Goal: Task Accomplishment & Management: Manage account settings

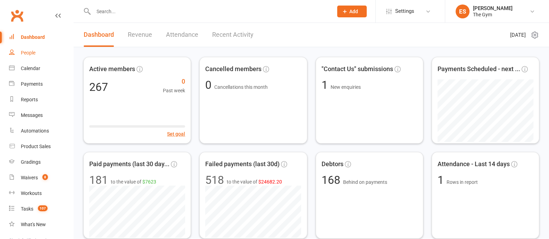
click at [30, 53] on div "People" at bounding box center [28, 53] width 15 height 6
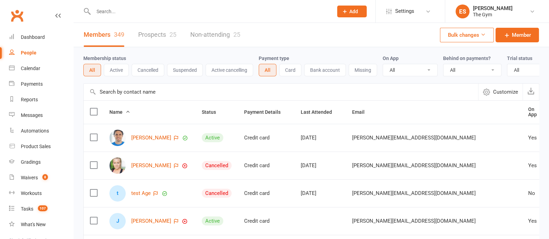
click at [165, 35] on link "Prospects 25" at bounding box center [157, 35] width 38 height 24
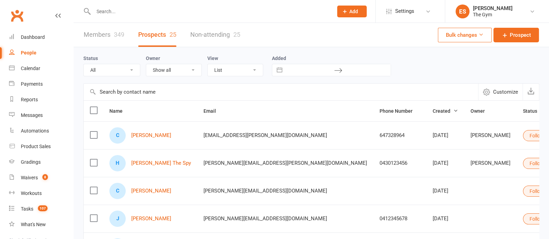
click at [250, 70] on select "List Kanban" at bounding box center [235, 70] width 55 height 12
click at [208, 64] on select "List Kanban" at bounding box center [235, 70] width 55 height 12
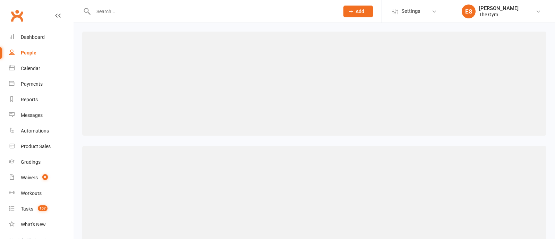
select select "kanban"
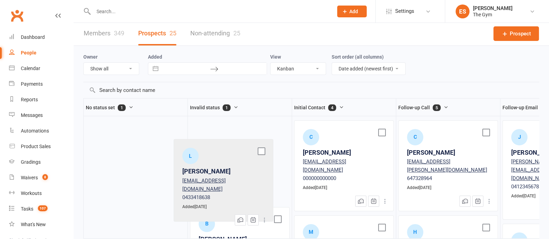
scroll to position [3, 0]
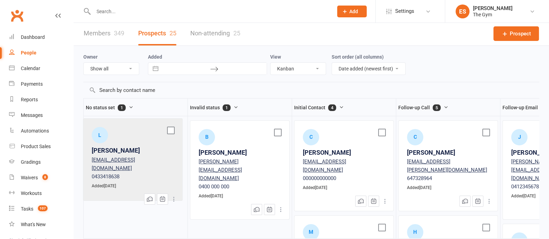
click at [127, 139] on div "L [PERSON_NAME] [PERSON_NAME][EMAIL_ADDRESS][DOMAIN_NAME] 0433418638 Added [DAT…" at bounding box center [136, 163] width 100 height 87
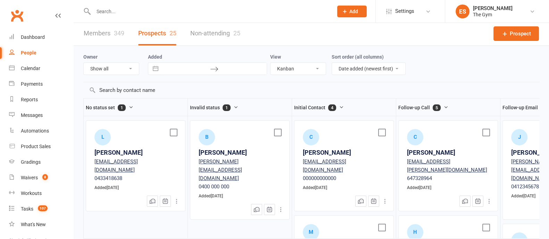
scroll to position [7, 0]
click at [176, 198] on icon at bounding box center [176, 201] width 7 height 7
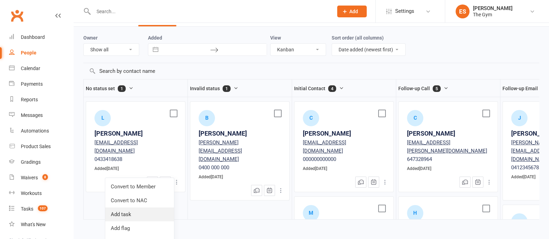
scroll to position [33, 0]
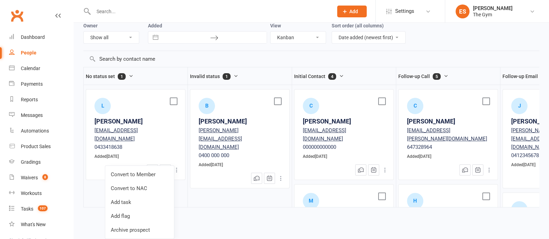
click at [239, 194] on div "B [PERSON_NAME] [PERSON_NAME][EMAIL_ADDRESS][DOMAIN_NAME] 0400 000 000 Added [D…" at bounding box center [240, 148] width 104 height 118
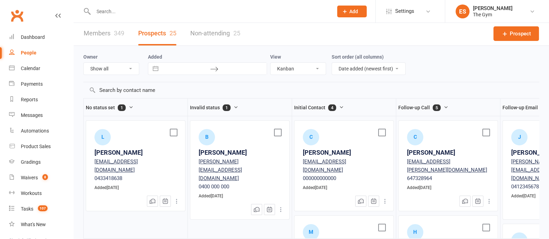
click at [111, 148] on div "[PERSON_NAME]" at bounding box center [135, 153] width 82 height 10
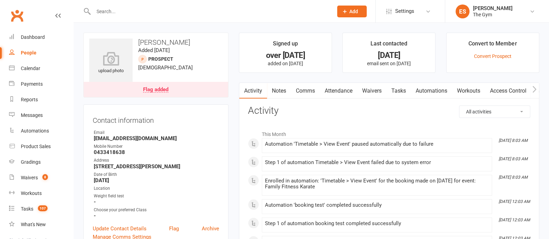
click at [375, 91] on link "Waivers" at bounding box center [371, 91] width 29 height 16
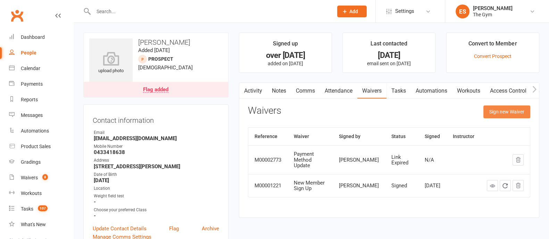
click at [504, 110] on button "Sign new Waiver" at bounding box center [506, 112] width 47 height 12
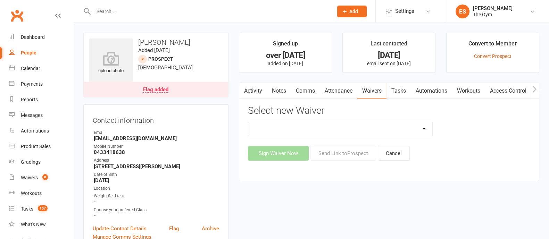
click at [338, 130] on select "Multiple Questionnaires Waiver Multiple Questionnaire waiver New Member Sign Up…" at bounding box center [340, 129] width 184 height 14
select select "151"
click at [248, 122] on select "Multiple Questionnaires Waiver Multiple Questionnaire waiver New Member Sign Up…" at bounding box center [340, 129] width 184 height 14
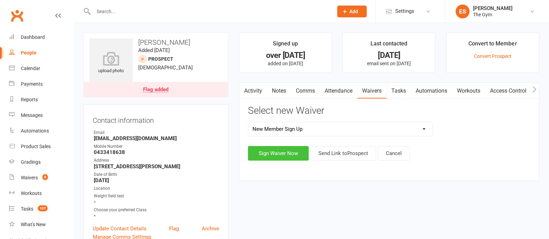
click at [274, 157] on button "Sign Waiver Now" at bounding box center [278, 153] width 61 height 15
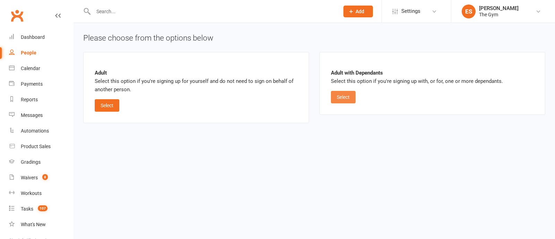
click at [347, 97] on button "Select" at bounding box center [343, 97] width 25 height 12
select select "07"
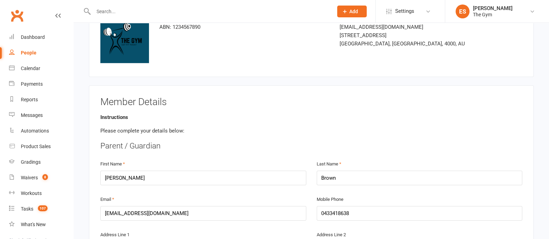
scroll to position [86, 0]
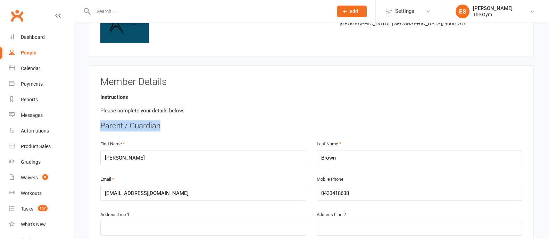
drag, startPoint x: 98, startPoint y: 126, endPoint x: 199, endPoint y: 126, distance: 101.0
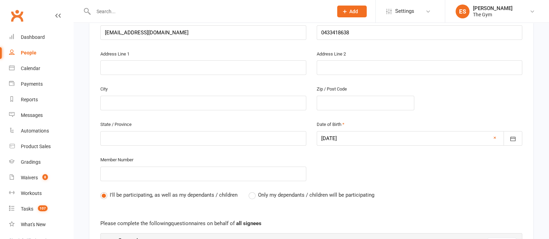
scroll to position [260, 0]
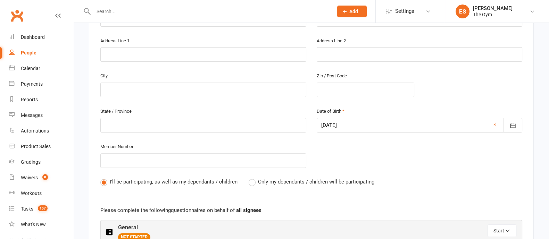
click at [250, 178] on label "Only my dependants / children will be participating" at bounding box center [312, 182] width 126 height 8
click at [250, 178] on input "Only my dependants / children will be participating" at bounding box center [251, 178] width 5 height 0
radio input "true"
radio input "false"
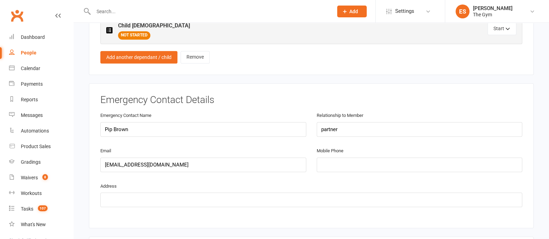
scroll to position [781, 0]
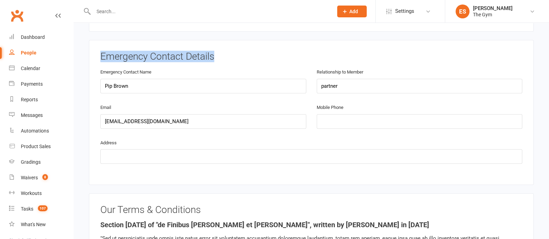
drag, startPoint x: 138, startPoint y: 49, endPoint x: 245, endPoint y: 50, distance: 107.3
click at [245, 51] on h3 "Emergency Contact Details" at bounding box center [311, 56] width 422 height 11
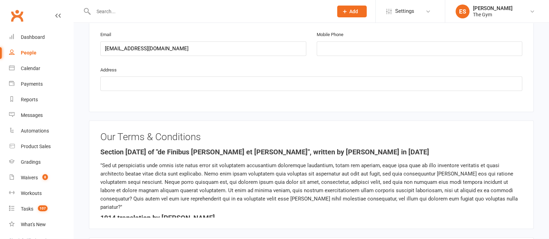
scroll to position [868, 0]
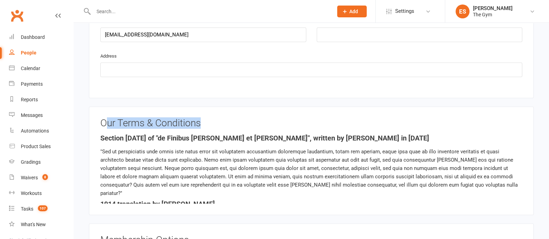
drag, startPoint x: 117, startPoint y: 114, endPoint x: 218, endPoint y: 113, distance: 100.3
click at [218, 118] on h3 "Our Terms & Conditions" at bounding box center [311, 123] width 422 height 11
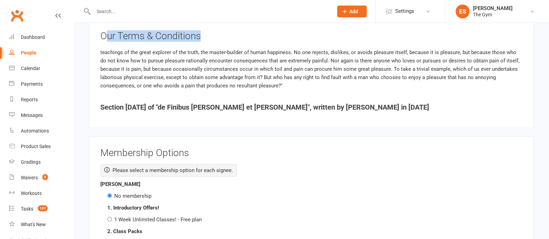
scroll to position [1041, 0]
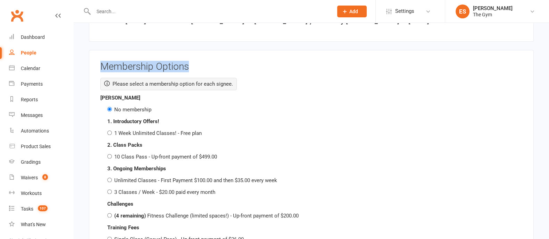
drag, startPoint x: 99, startPoint y: 64, endPoint x: 202, endPoint y: 61, distance: 103.5
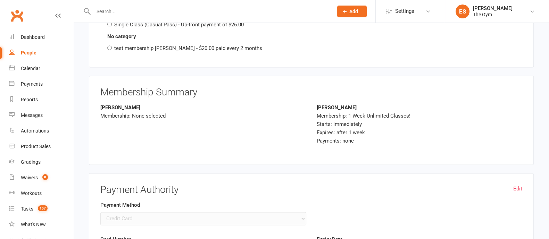
scroll to position [1432, 0]
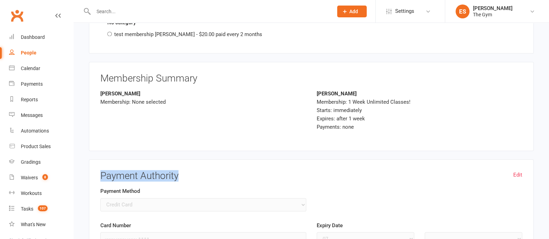
drag, startPoint x: 112, startPoint y: 169, endPoint x: 200, endPoint y: 169, distance: 88.5
click at [200, 171] on h3 "Payment Authority" at bounding box center [311, 176] width 422 height 11
click at [517, 171] on link "Edit" at bounding box center [517, 175] width 9 height 8
select select
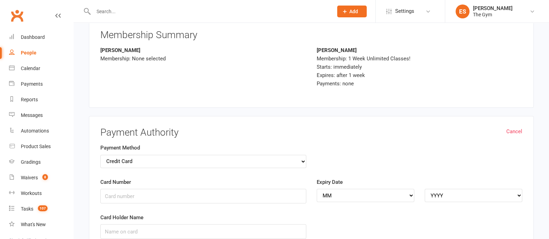
scroll to position [1518, 0]
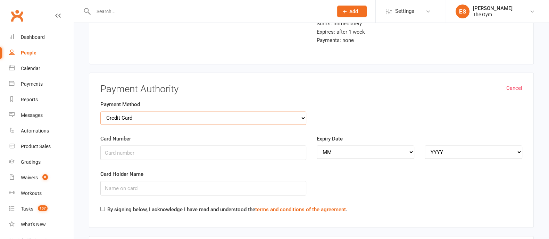
click at [153, 112] on select "Credit Card Bank Account" at bounding box center [203, 117] width 206 height 13
click at [100, 111] on select "Credit Card Bank Account" at bounding box center [203, 117] width 206 height 13
click at [285, 111] on select "Credit Card Bank Account" at bounding box center [203, 117] width 206 height 13
select select "credit_card"
click at [100, 111] on select "Credit Card Bank Account" at bounding box center [203, 117] width 206 height 13
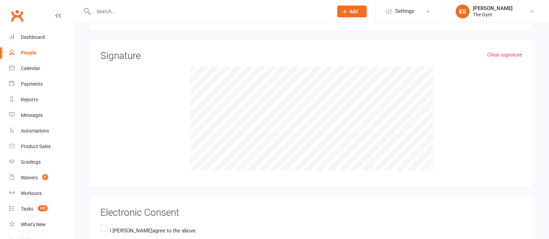
scroll to position [1735, 0]
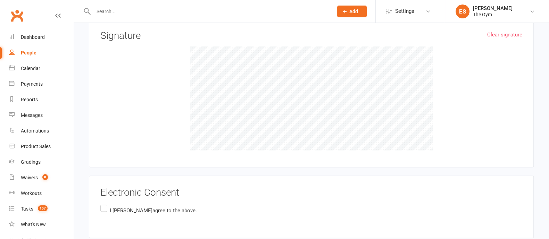
click at [105, 204] on label "I [PERSON_NAME] agree to the above." at bounding box center [148, 211] width 96 height 14
click at [105, 204] on input "I [PERSON_NAME] agree to the above." at bounding box center [102, 204] width 5 height 0
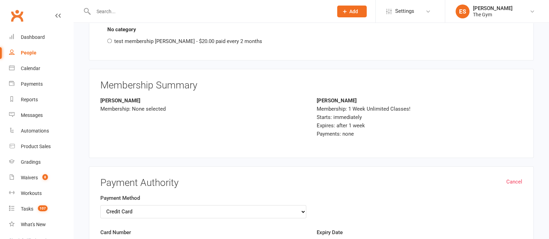
scroll to position [1294, 0]
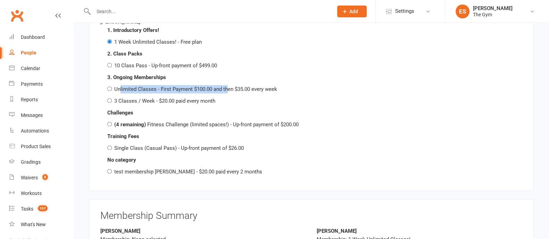
drag, startPoint x: 138, startPoint y: 83, endPoint x: 230, endPoint y: 86, distance: 92.0
click at [227, 86] on label "Unlimited Classes - First Payment $100.00 and then $35.00 every week" at bounding box center [195, 89] width 163 height 6
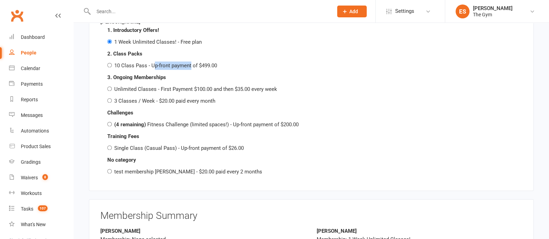
drag, startPoint x: 154, startPoint y: 63, endPoint x: 190, endPoint y: 61, distance: 36.1
click at [190, 61] on div "10 Class Pass - Up-front payment of $499.00" at bounding box center [314, 65] width 415 height 8
click at [32, 163] on div "Gradings" at bounding box center [31, 162] width 20 height 6
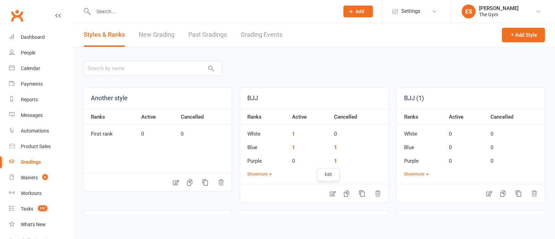
click at [329, 193] on icon at bounding box center [332, 193] width 7 height 7
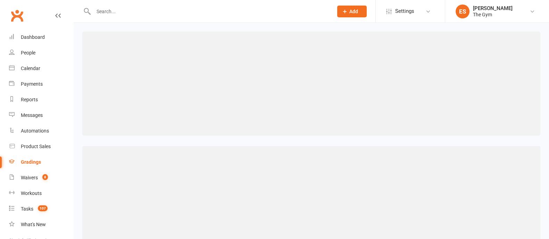
select select ">="
select select "contact_summaries:styles_all_class_attendances_since_last_promotion"
select select ">="
select select "contact_summaries:styles_style_most_recently_promoted_on"
select select ">="
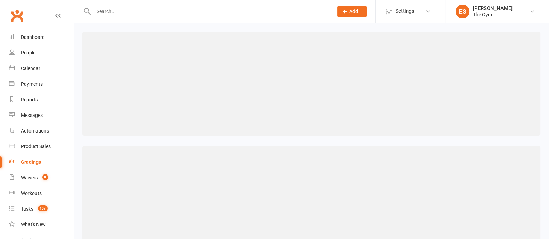
select select "months"
select select "contact_summaries:styles_all_class_attendances_since_last_promotion"
select select ">="
select select "contact_summaries:styles_all_class_attendances_since_last_promotion"
select select ">="
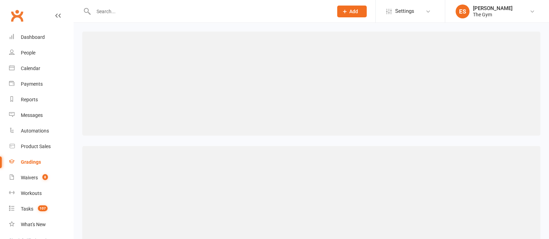
select select "contact_summaries:styles_all_class_attendances_since_last_promotion"
select select ">="
select select "contact_summaries:styles_all_class_attendances_since_last_promotion"
select select ">="
select select "contact_summaries:styles_all_class_attendances_since_last_promotion"
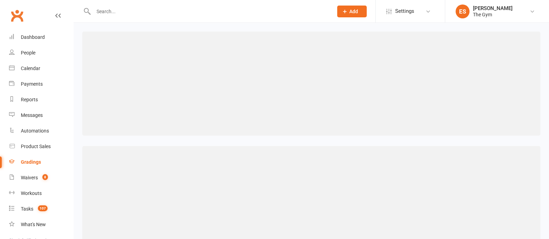
select select ">="
select select "contact_summaries:styles_style_class_attendances_since_last_promotion"
select select ">="
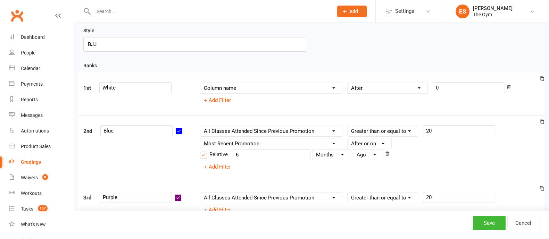
scroll to position [43, 0]
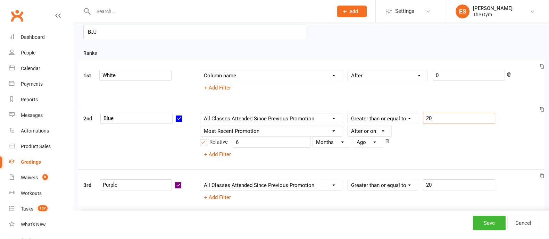
drag, startPoint x: 431, startPoint y: 116, endPoint x: 419, endPoint y: 116, distance: 11.8
click at [419, 116] on div "Column name Belt Size Active for Grading? Most Recent Promotion All Classes Att…" at bounding box center [369, 118] width 339 height 11
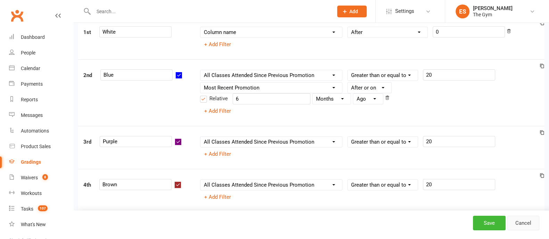
click at [521, 226] on link "Cancel" at bounding box center [523, 223] width 32 height 15
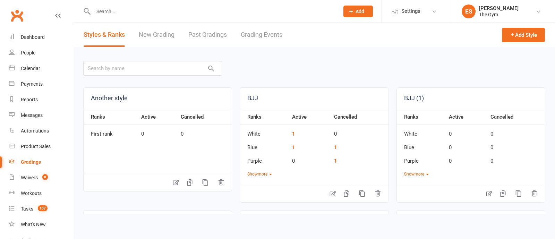
click at [162, 35] on link "New Grading" at bounding box center [157, 35] width 36 height 24
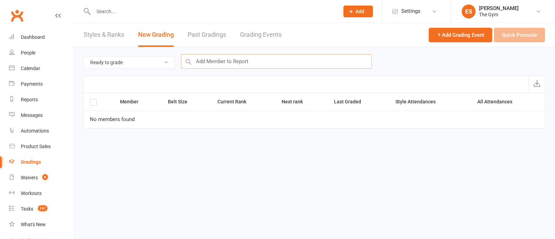
click at [217, 60] on input "text" at bounding box center [276, 61] width 191 height 15
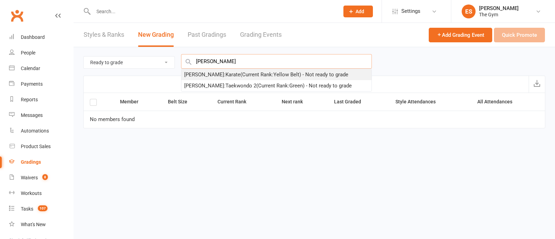
type input "[PERSON_NAME]"
click at [232, 76] on div "[PERSON_NAME] : Karate (Current Rank: Yellow Belt ) - Not ready to grade" at bounding box center [266, 74] width 164 height 8
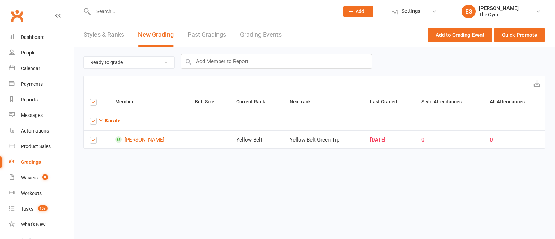
click at [455, 64] on div "Ready to grade All members enrolled in a style Active members enrolled in a sty…" at bounding box center [314, 61] width 462 height 28
click at [441, 69] on div "Ready to grade All members enrolled in a style Active members enrolled in a sty…" at bounding box center [314, 61] width 462 height 28
click at [38, 130] on div "Automations" at bounding box center [35, 131] width 28 height 6
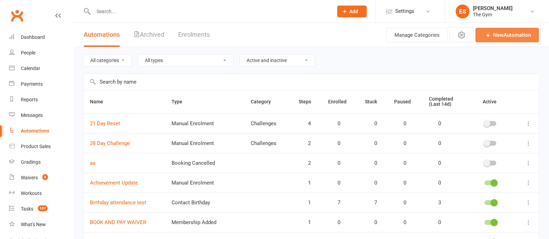
click at [512, 34] on link "New Automation" at bounding box center [507, 35] width 64 height 15
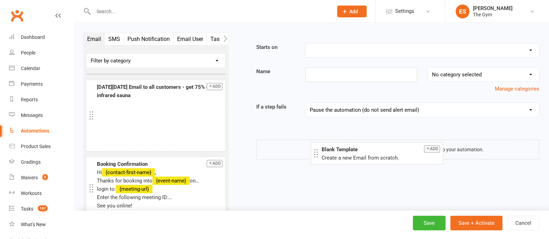
drag, startPoint x: 121, startPoint y: 87, endPoint x: 345, endPoint y: 156, distance: 234.5
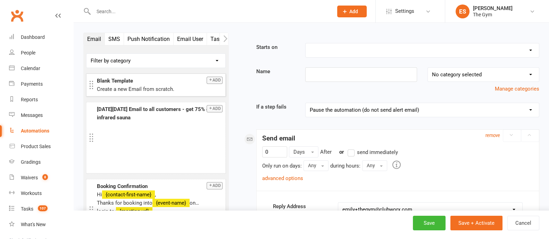
click at [516, 49] on select "Booking Cancelled Booking Due Booking Late-Cancelled Booking Marked Absent Book…" at bounding box center [421, 50] width 233 height 14
select select "26"
click at [305, 43] on select "Booking Cancelled Booking Due Booking Late-Cancelled Booking Marked Absent Book…" at bounding box center [421, 50] width 233 height 14
click at [388, 152] on label "send immediately" at bounding box center [410, 152] width 50 height 8
click at [388, 148] on input "send immediately" at bounding box center [387, 148] width 5 height 0
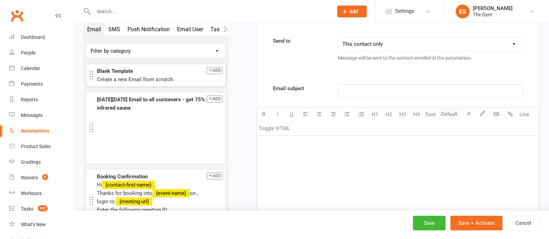
scroll to position [217, 0]
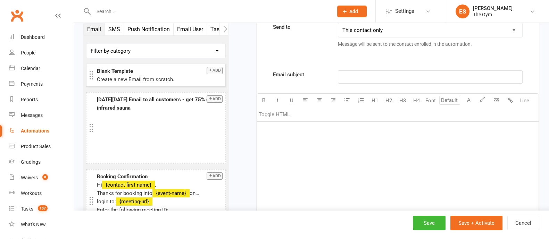
click at [279, 129] on p "﻿" at bounding box center [397, 130] width 273 height 8
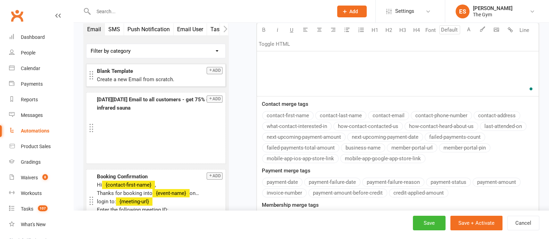
click at [288, 112] on div "Email subject ﻿ U H1 H2 H3 H4 Font A Line Toggle HTML hi Contact merge tags con…" at bounding box center [397, 112] width 282 height 342
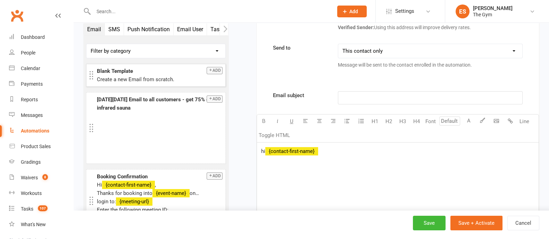
scroll to position [183, 0]
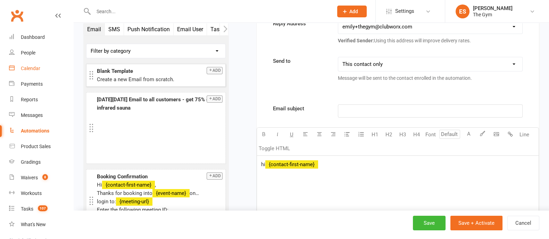
drag, startPoint x: 23, startPoint y: 68, endPoint x: 326, endPoint y: 26, distance: 305.6
click at [23, 68] on div "Calendar" at bounding box center [30, 69] width 19 height 6
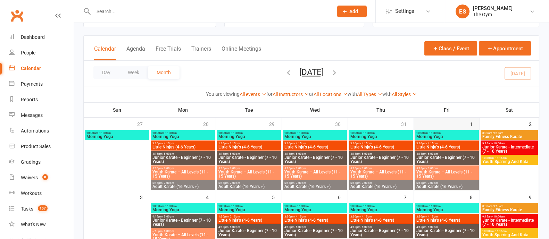
scroll to position [43, 0]
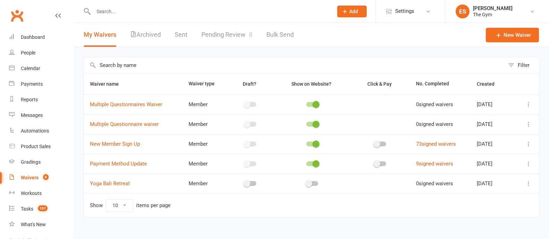
click at [528, 145] on icon at bounding box center [528, 144] width 7 height 7
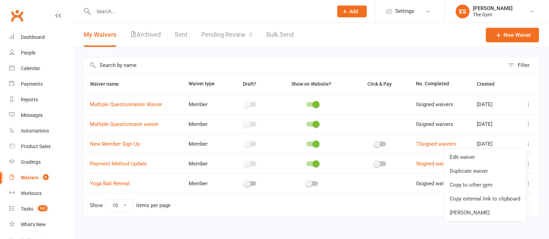
click at [226, 51] on div "Filter Waiver name Waiver type Draft? Show on Website? Click & Pay No. Complete…" at bounding box center [311, 142] width 475 height 190
